Goal: Transaction & Acquisition: Subscribe to service/newsletter

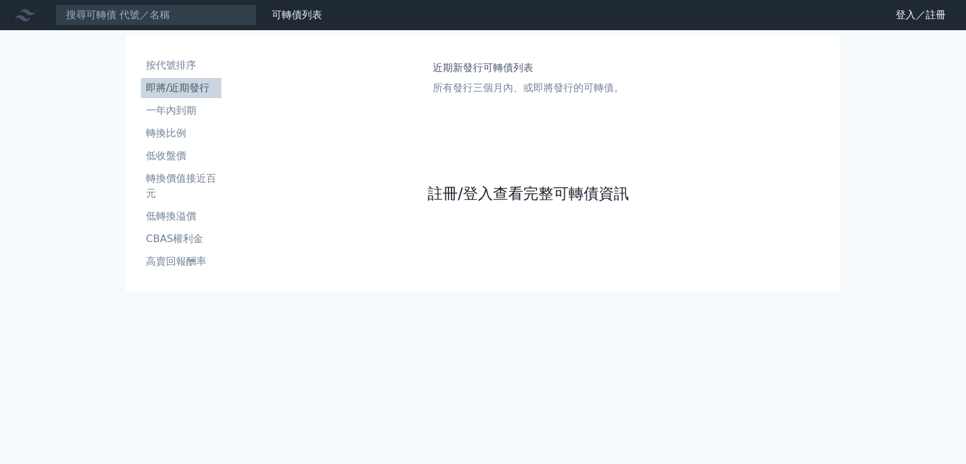
click at [473, 191] on link "註冊/登入查看完整可轉債資訊" at bounding box center [528, 194] width 201 height 20
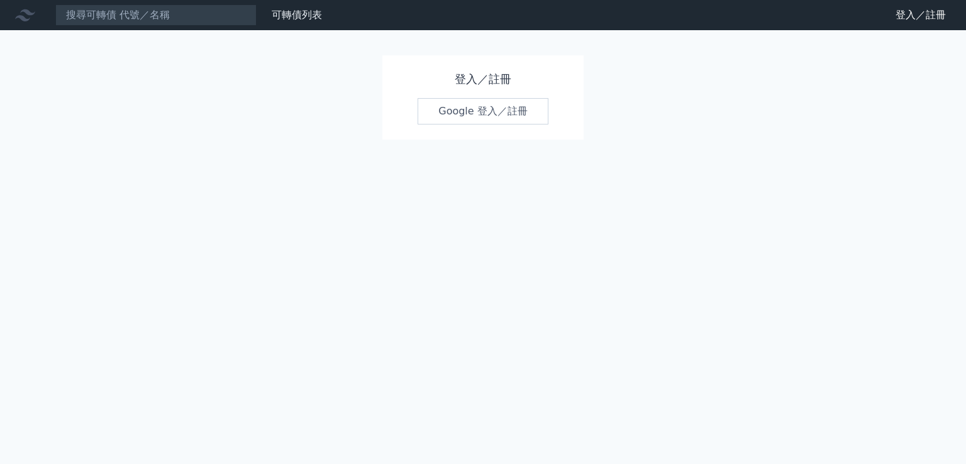
click at [464, 124] on link "Google 登入／註冊" at bounding box center [483, 111] width 131 height 26
click at [465, 115] on link "Google 登入／註冊" at bounding box center [483, 111] width 131 height 26
click at [467, 109] on link "Google 登入／註冊" at bounding box center [483, 111] width 131 height 26
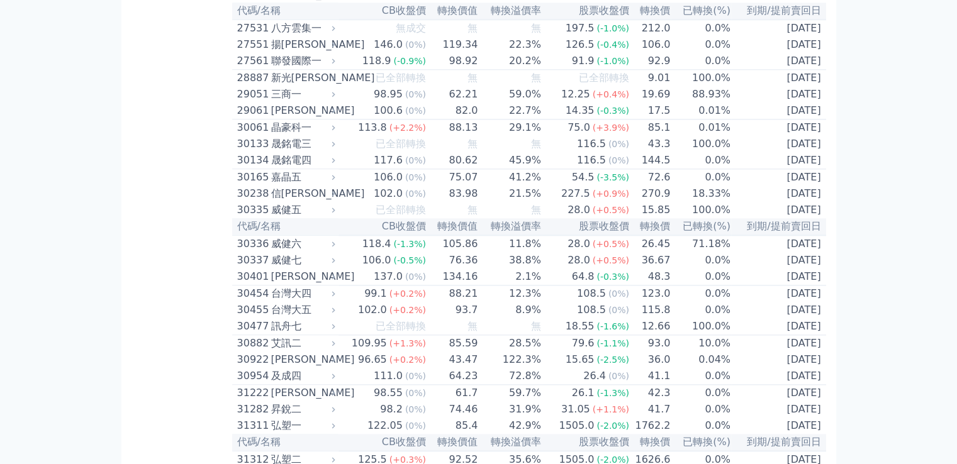
scroll to position [1635, 0]
